Goal: Check status: Check status

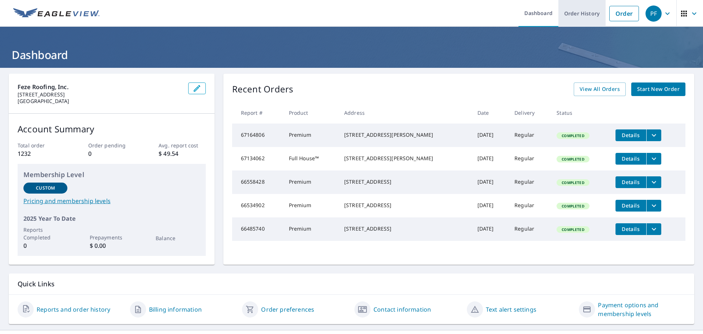
click at [593, 13] on link "Order History" at bounding box center [581, 13] width 47 height 27
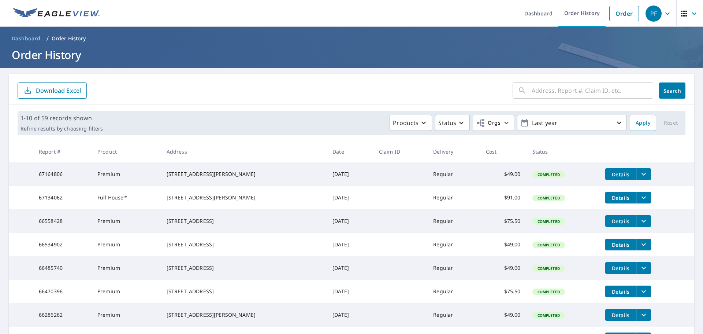
click at [535, 88] on input "text" at bounding box center [593, 90] width 122 height 21
type input "188"
click at [662, 95] on button "Search" at bounding box center [672, 90] width 26 height 16
